Goal: Navigation & Orientation: Find specific page/section

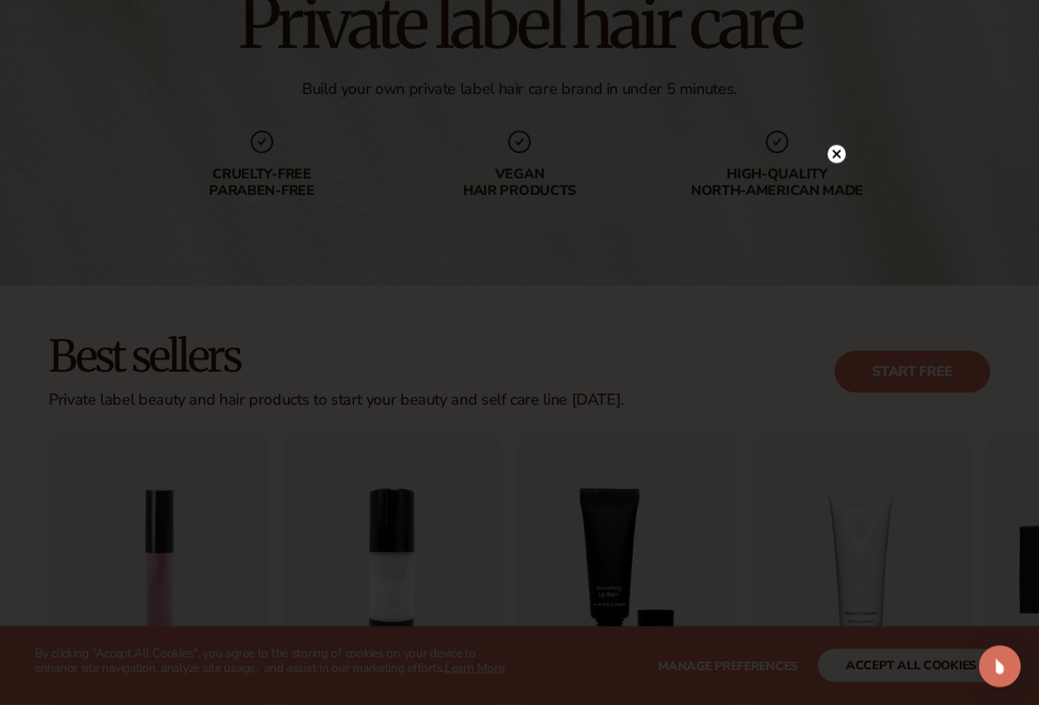
scroll to position [182, 0]
click at [841, 156] on circle at bounding box center [837, 154] width 18 height 18
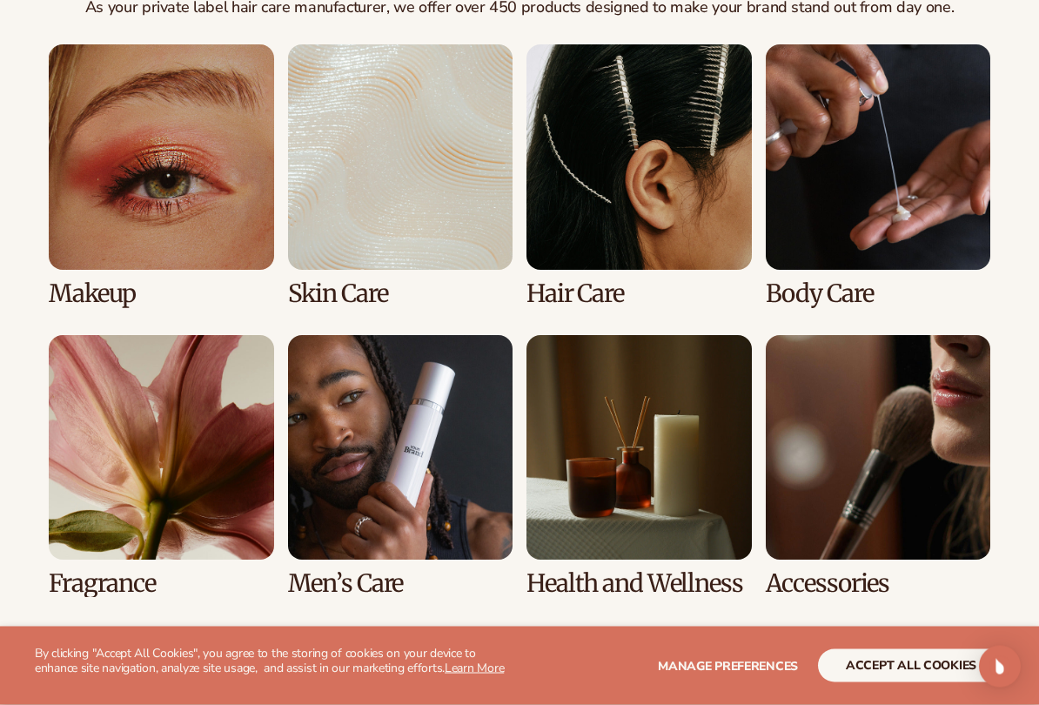
scroll to position [1278, 0]
click at [388, 522] on link "6 / 8" at bounding box center [400, 466] width 225 height 262
click at [374, 442] on link "6 / 8" at bounding box center [400, 466] width 225 height 262
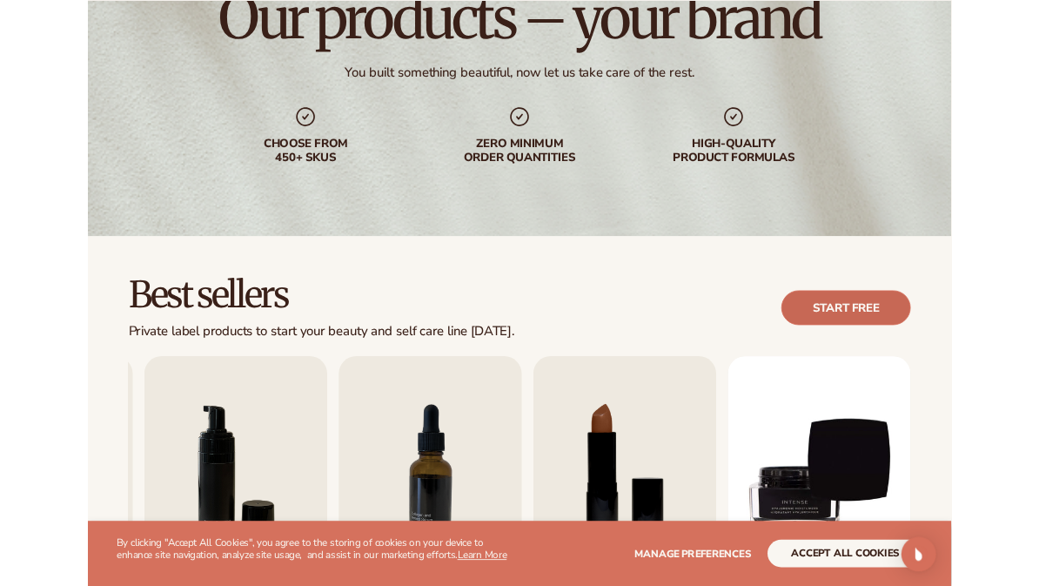
scroll to position [214, 0]
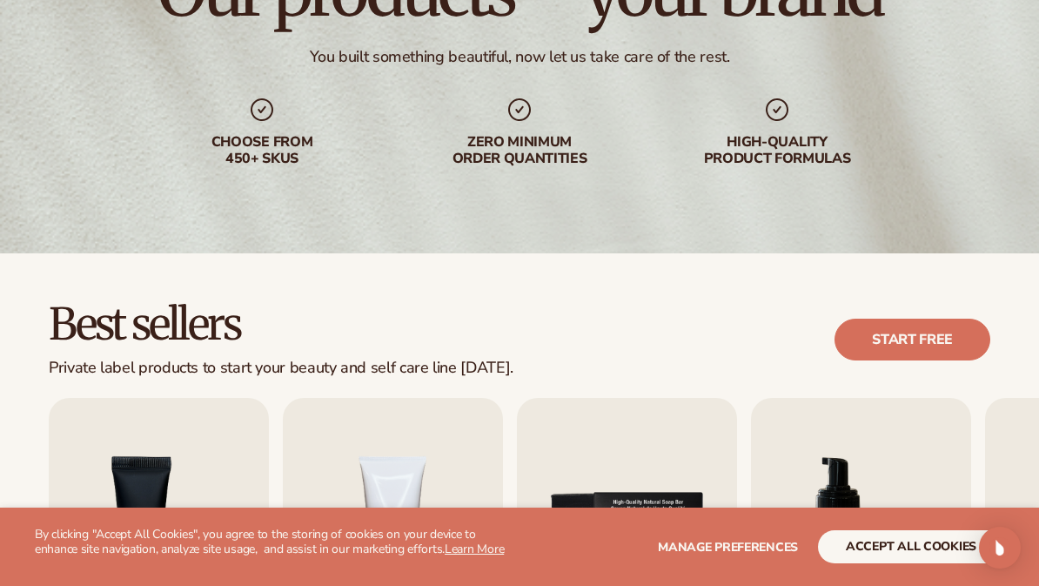
click at [927, 552] on button "accept all cookies" at bounding box center [911, 546] width 186 height 33
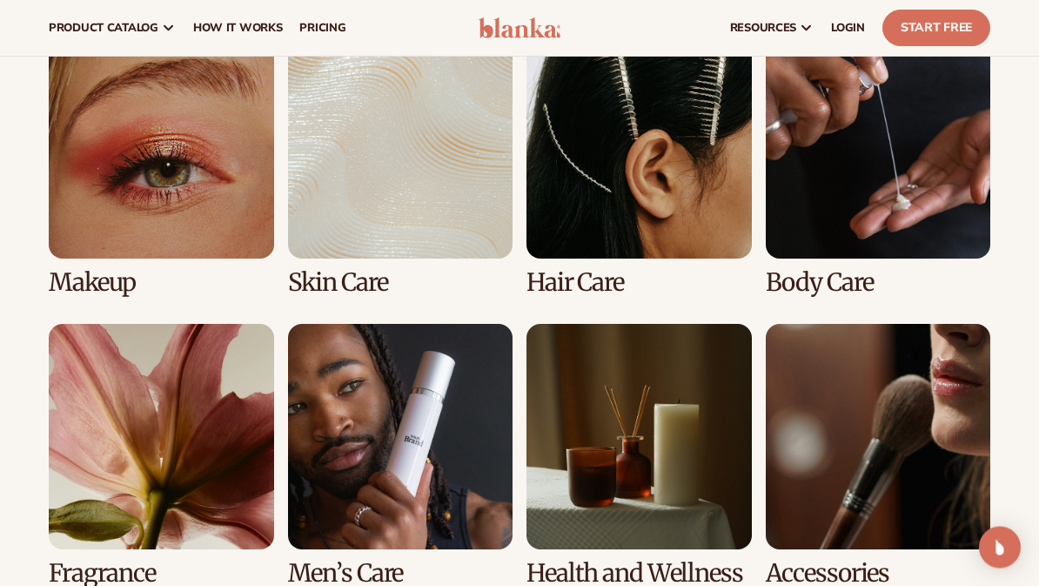
scroll to position [1245, 0]
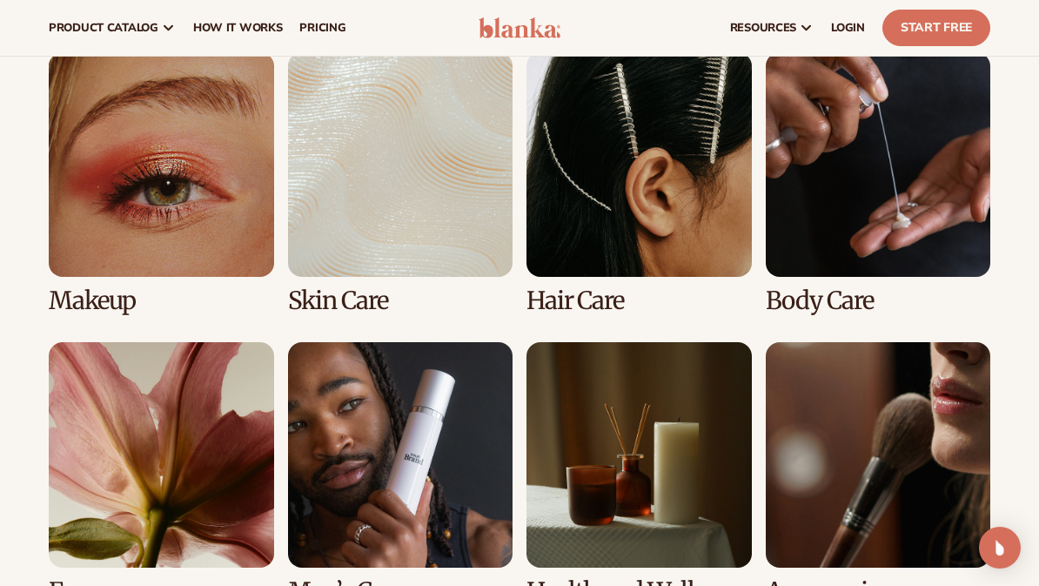
click at [615, 243] on link "3 / 8" at bounding box center [639, 183] width 225 height 262
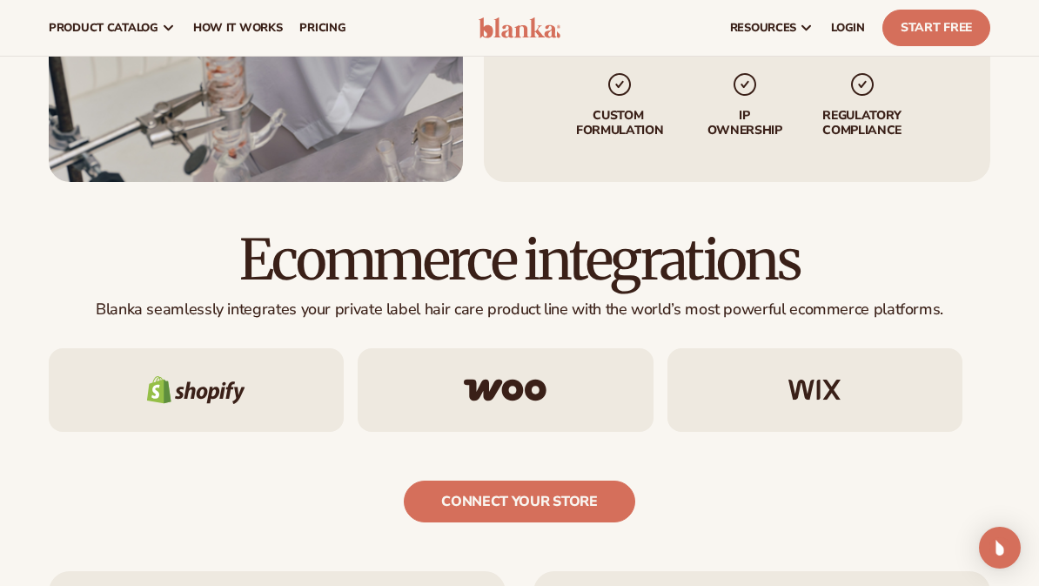
scroll to position [2363, 0]
